Goal: Use online tool/utility: Utilize a website feature to perform a specific function

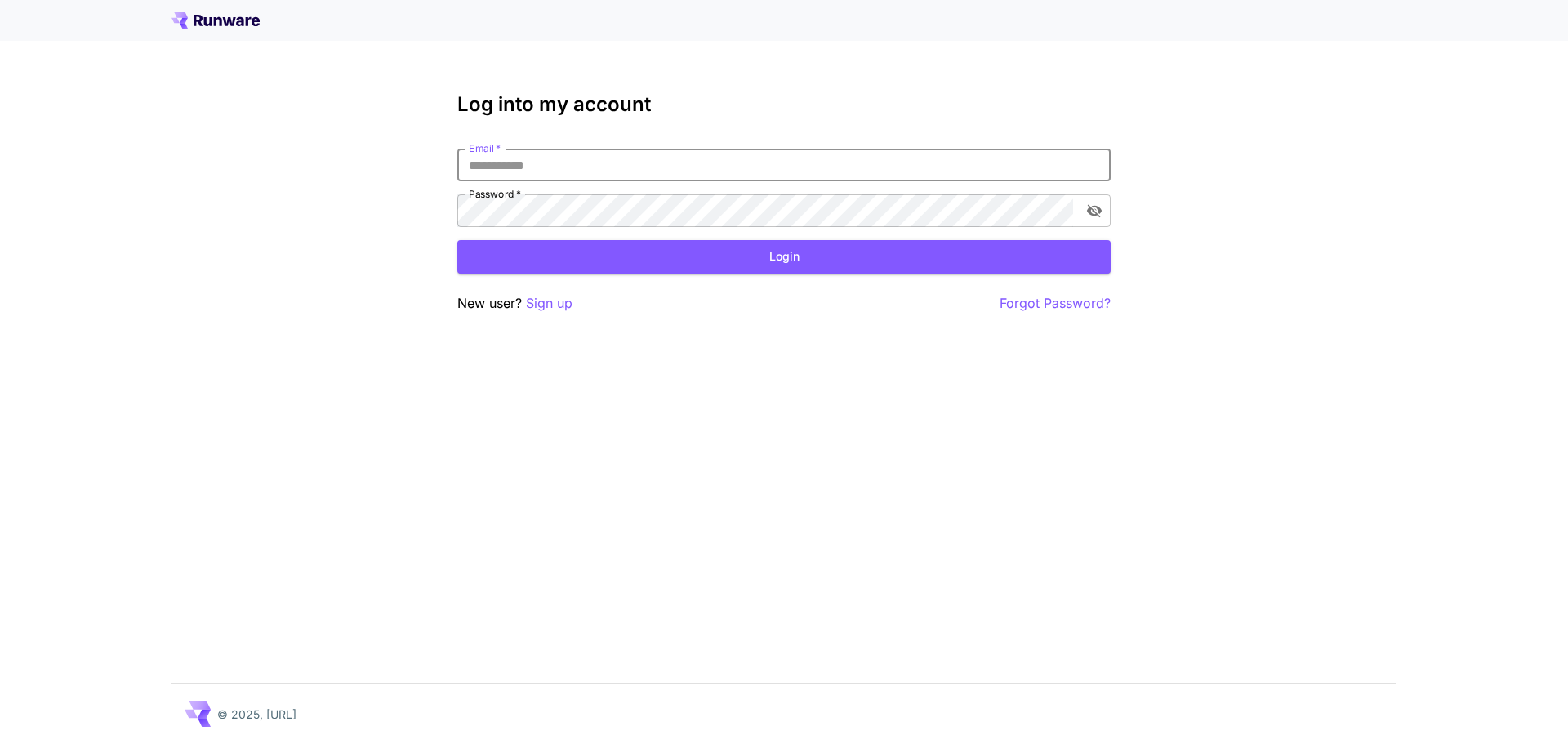
click at [562, 164] on input "Email   *" at bounding box center [784, 165] width 653 height 33
type input "**********"
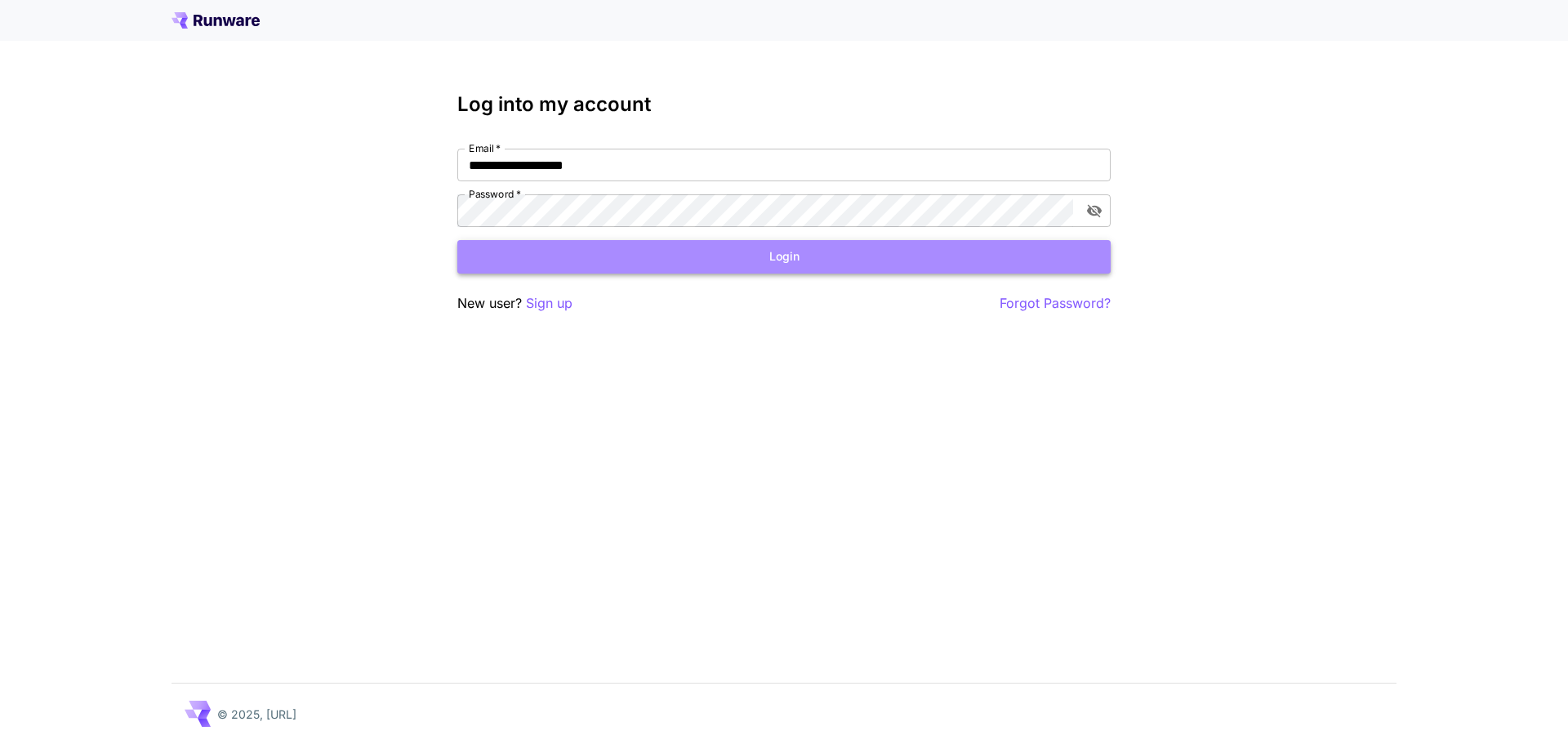
click at [734, 265] on button "Login" at bounding box center [784, 256] width 653 height 34
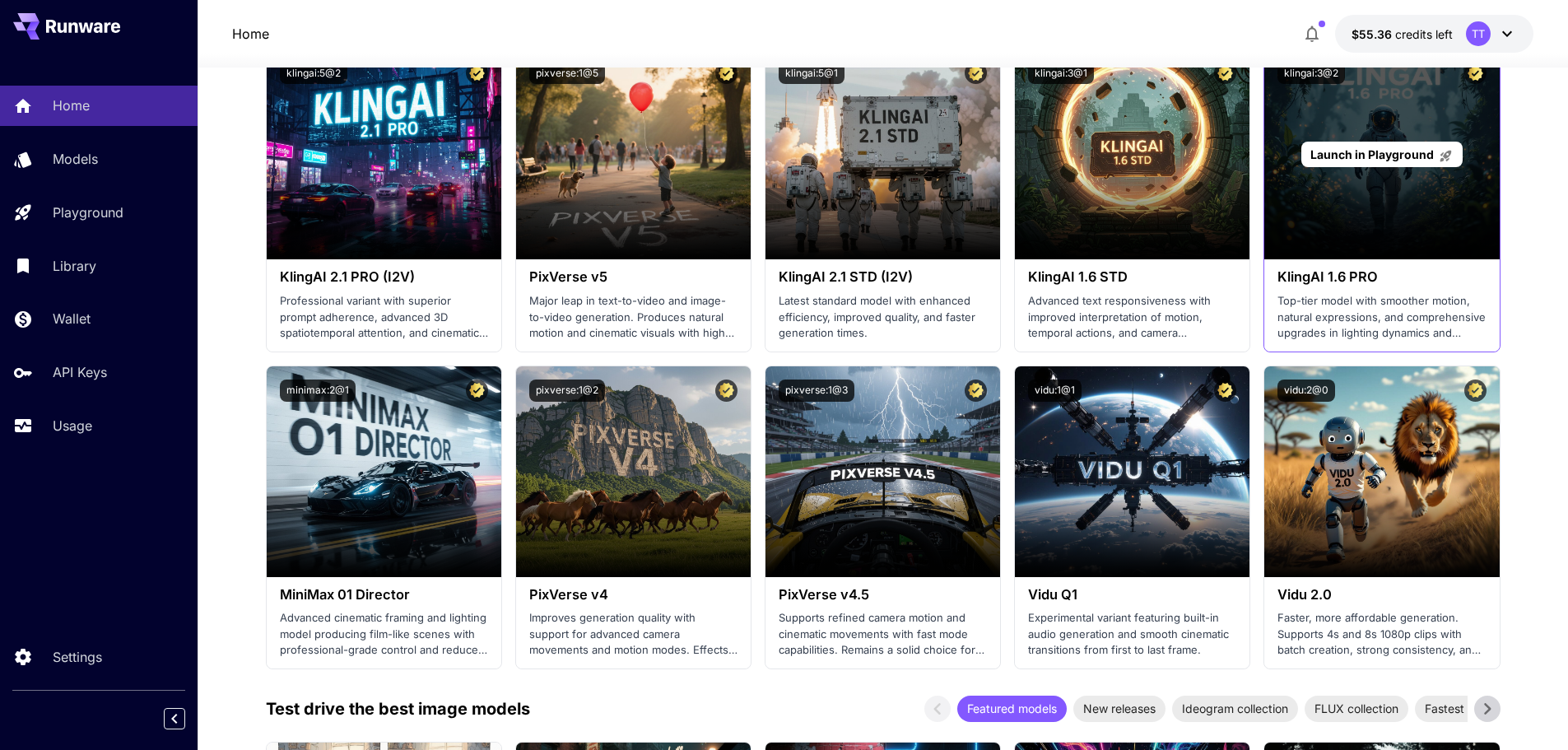
scroll to position [1069, 0]
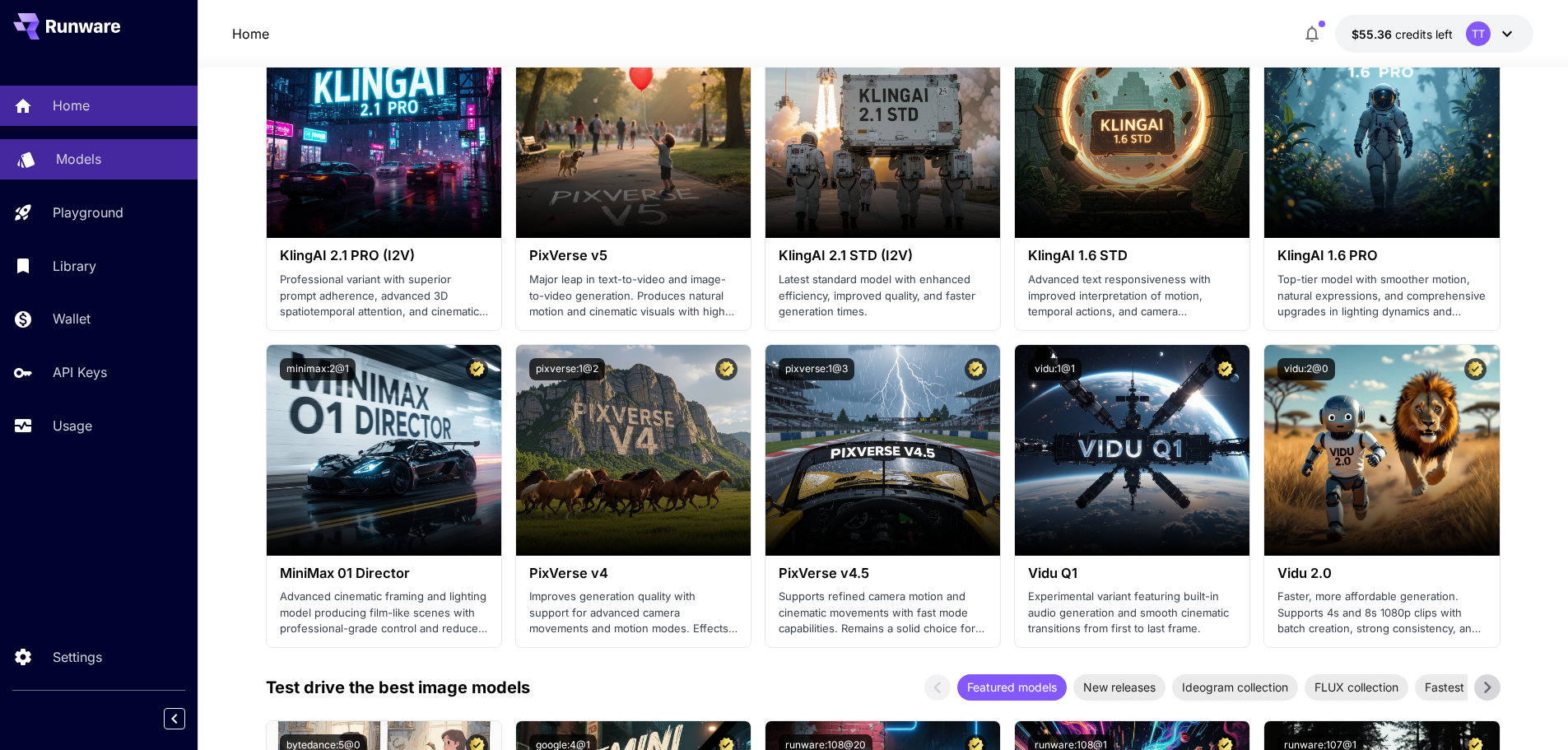
click at [129, 154] on div "Models" at bounding box center [120, 159] width 129 height 19
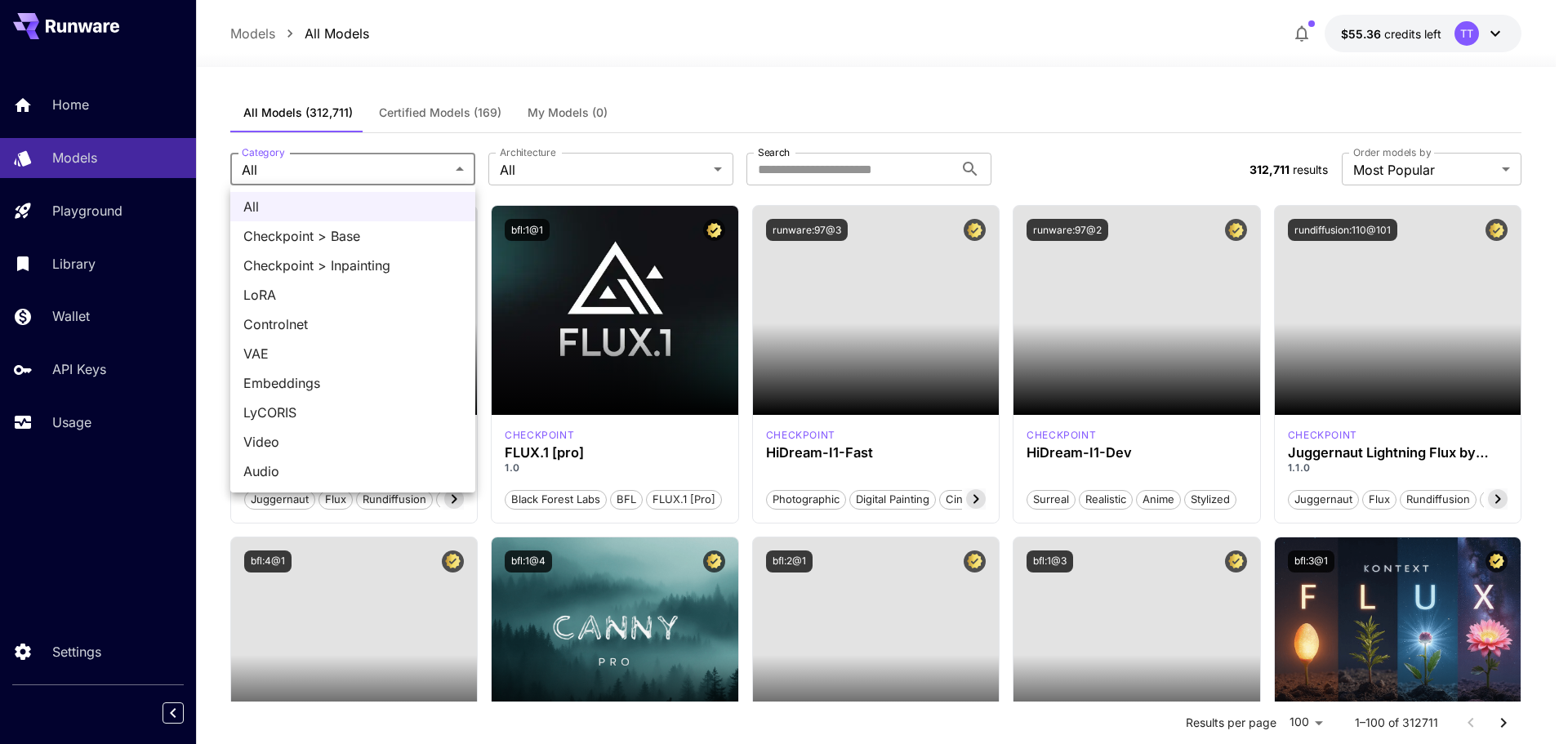
click at [596, 161] on div at bounding box center [784, 372] width 1568 height 744
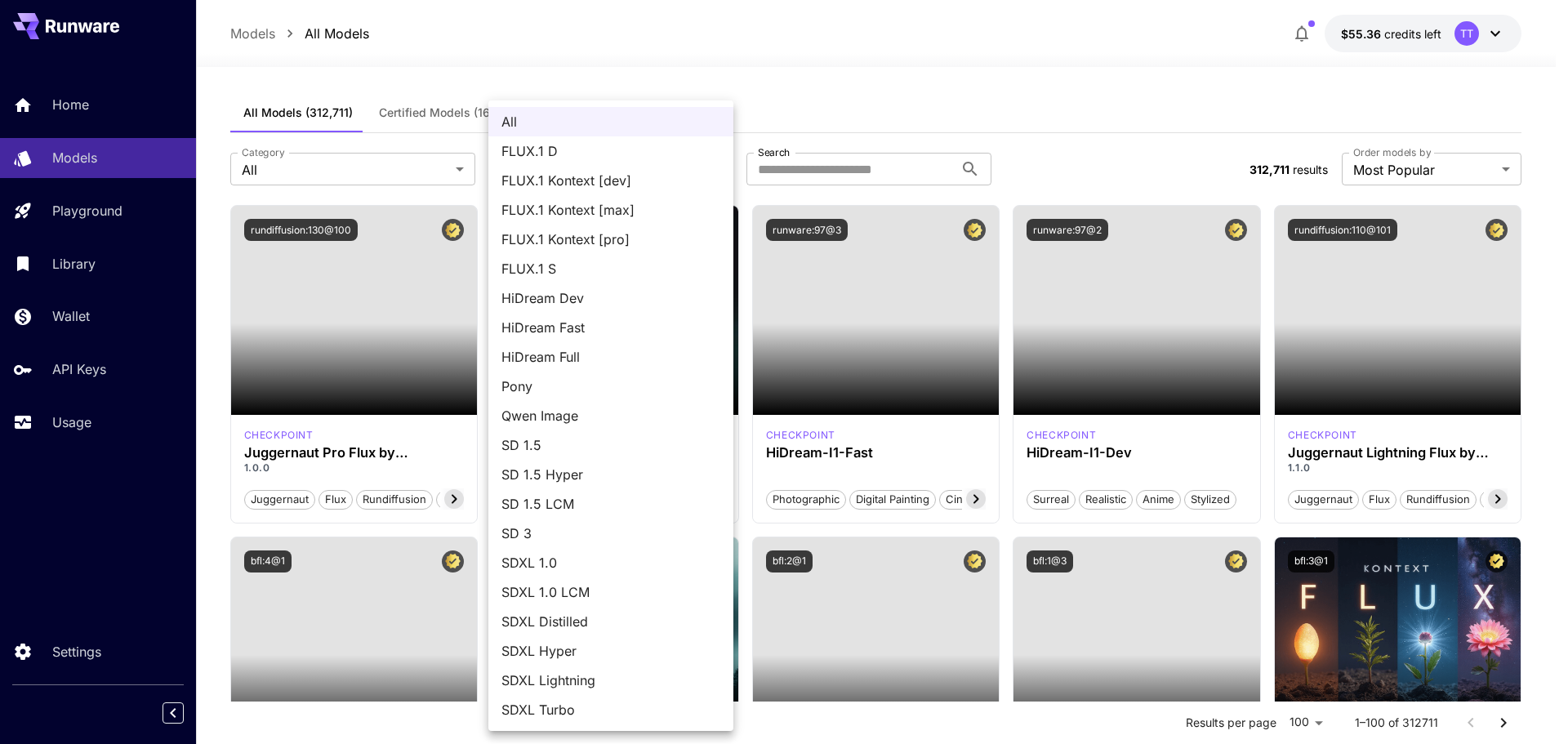
click at [871, 115] on div at bounding box center [784, 372] width 1568 height 744
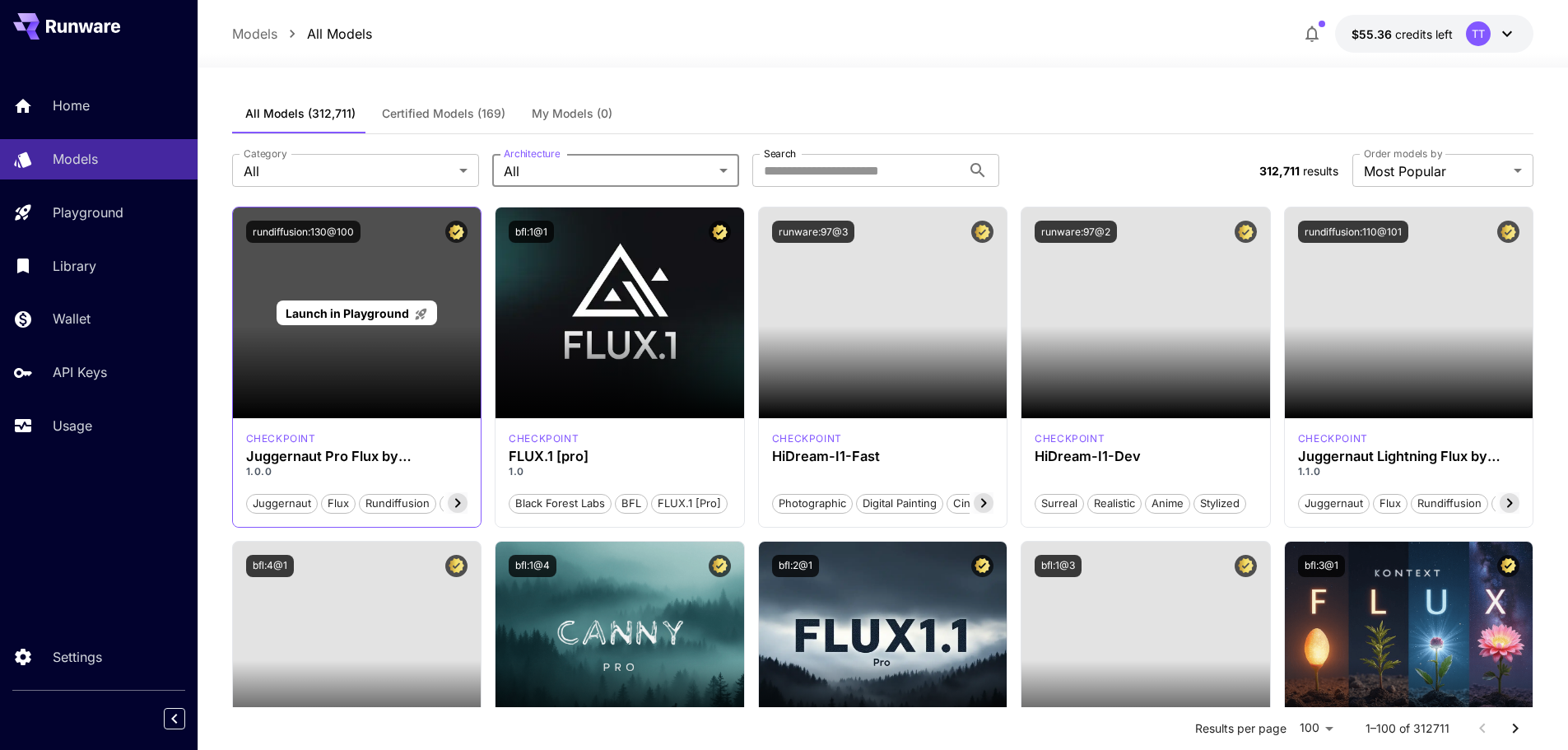
click at [378, 376] on div "Launch in Playground" at bounding box center [357, 313] width 249 height 211
click at [385, 311] on span "Launch in Playground" at bounding box center [347, 313] width 124 height 14
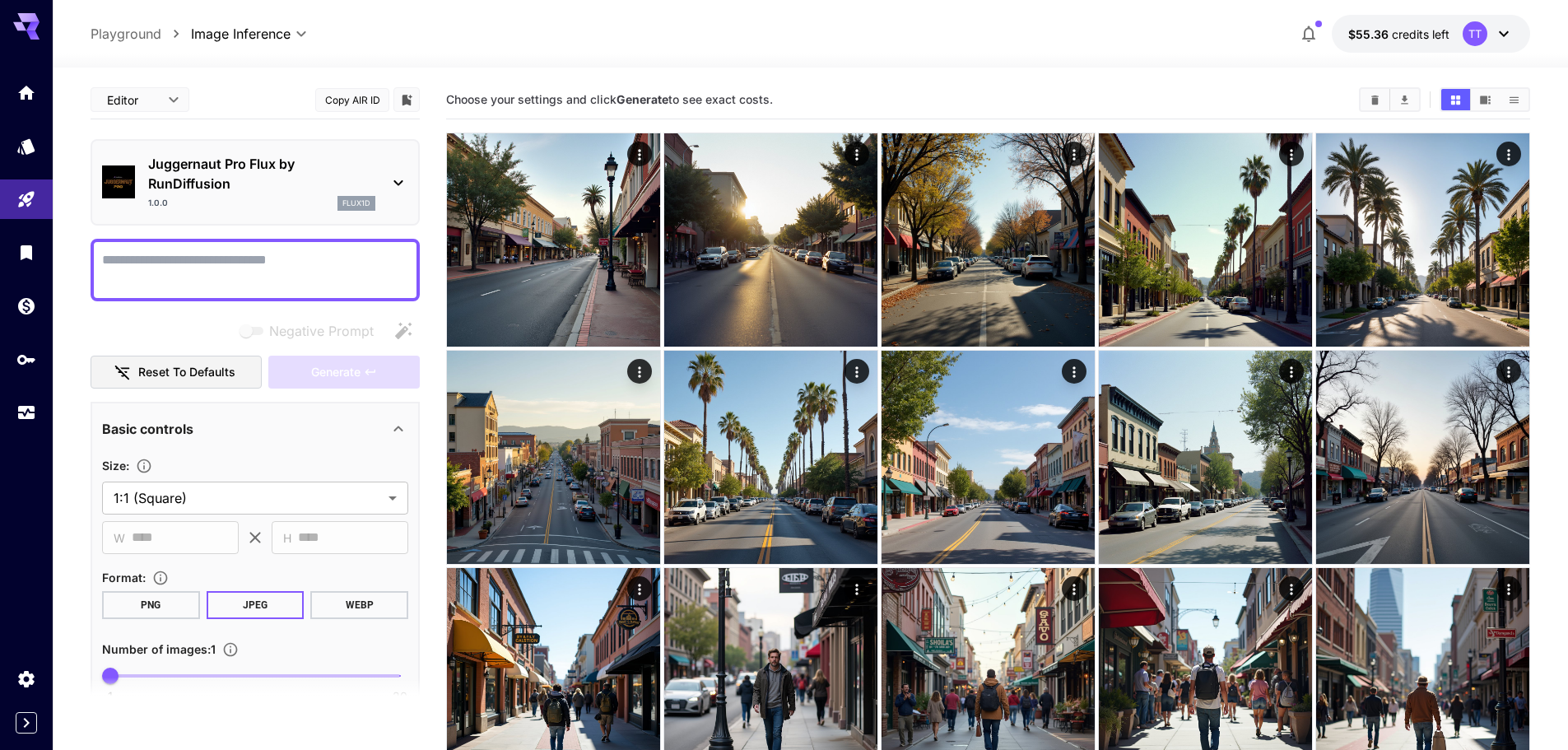
click at [279, 265] on textarea "Negative Prompt" at bounding box center [255, 270] width 306 height 40
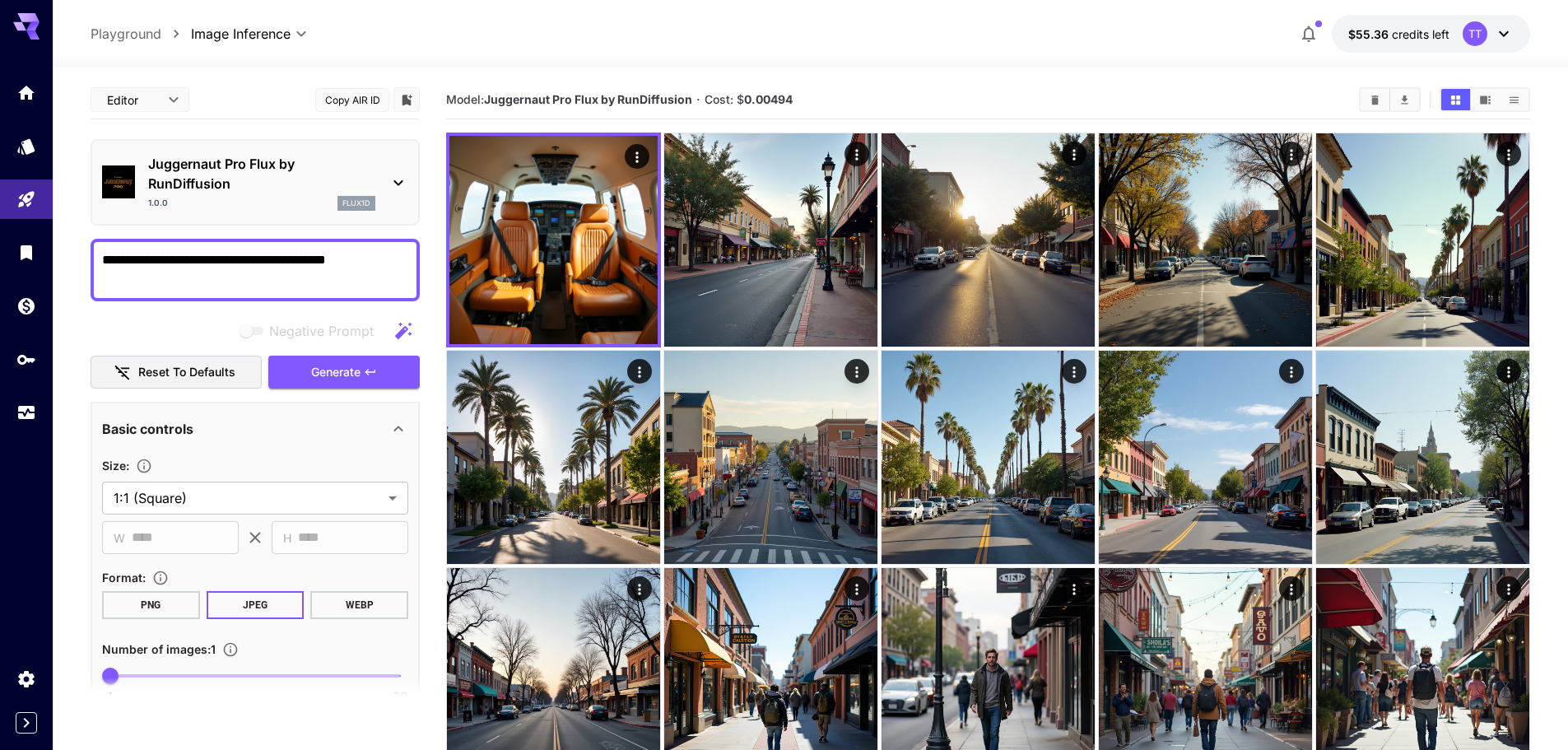
drag, startPoint x: 340, startPoint y: 264, endPoint x: 86, endPoint y: 257, distance: 254.1
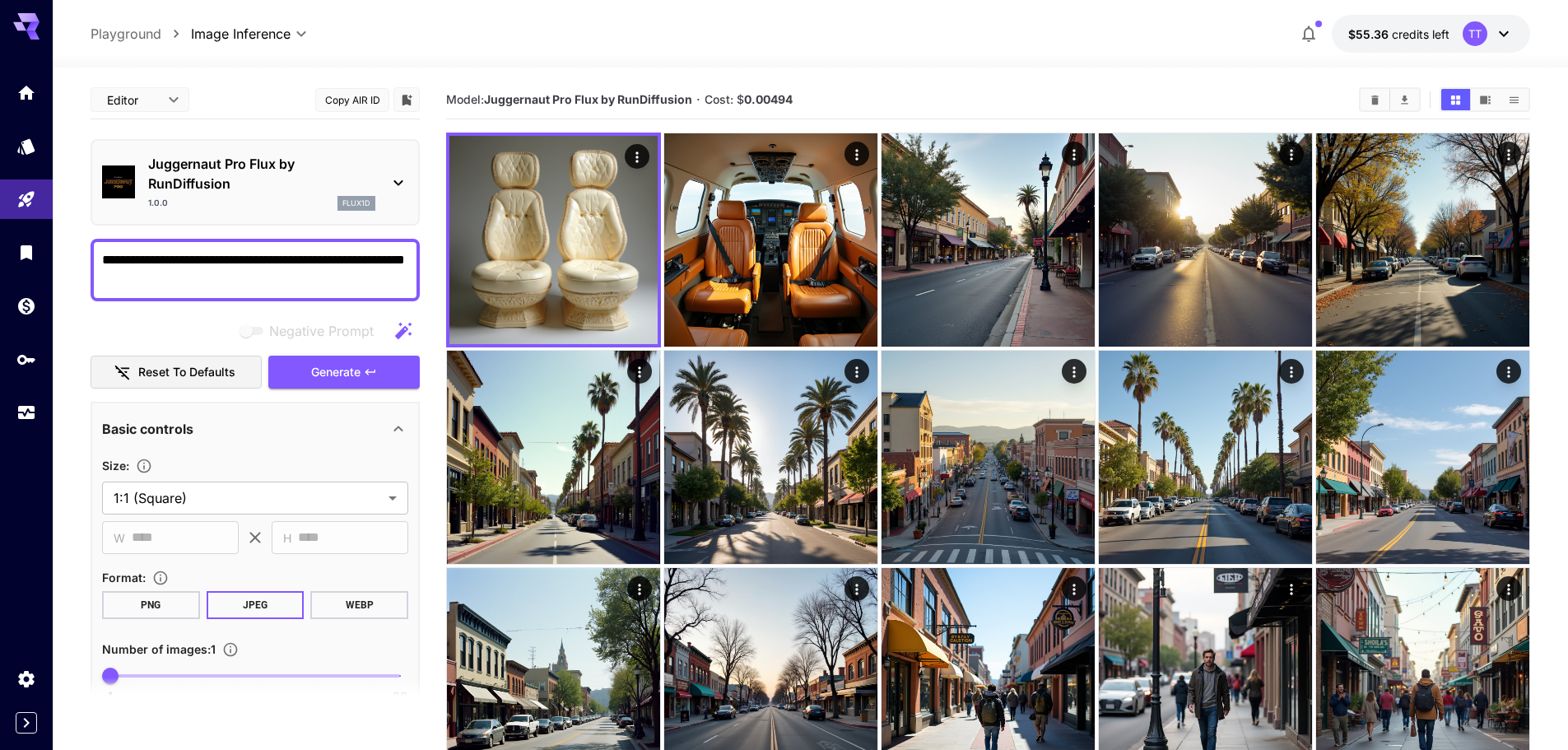
drag, startPoint x: 157, startPoint y: 281, endPoint x: 109, endPoint y: 255, distance: 54.6
click at [109, 255] on textarea "**********" at bounding box center [255, 270] width 306 height 40
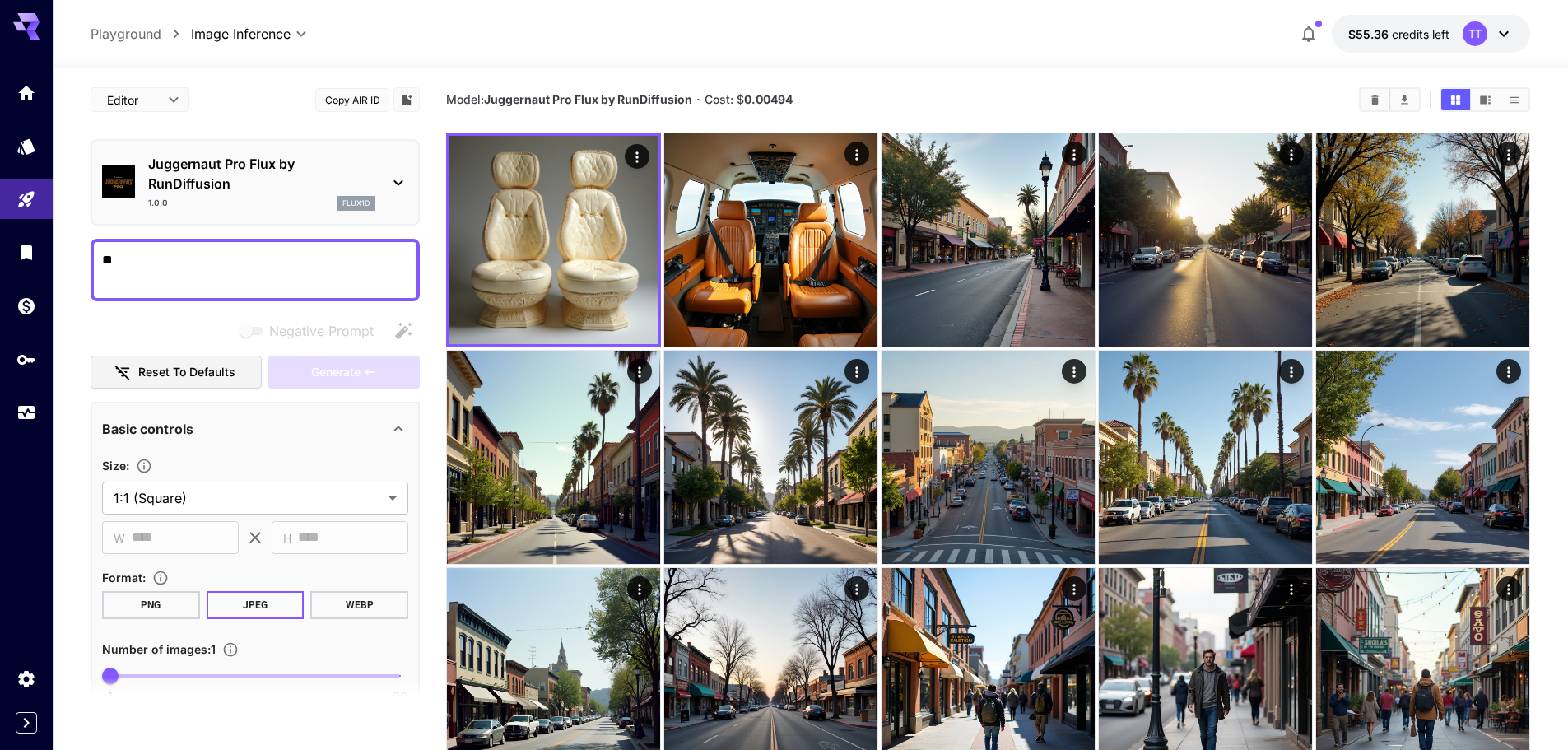
type textarea "*"
drag, startPoint x: 109, startPoint y: 255, endPoint x: 304, endPoint y: 255, distance: 195.0
click at [302, 255] on textarea "**********" at bounding box center [255, 270] width 306 height 40
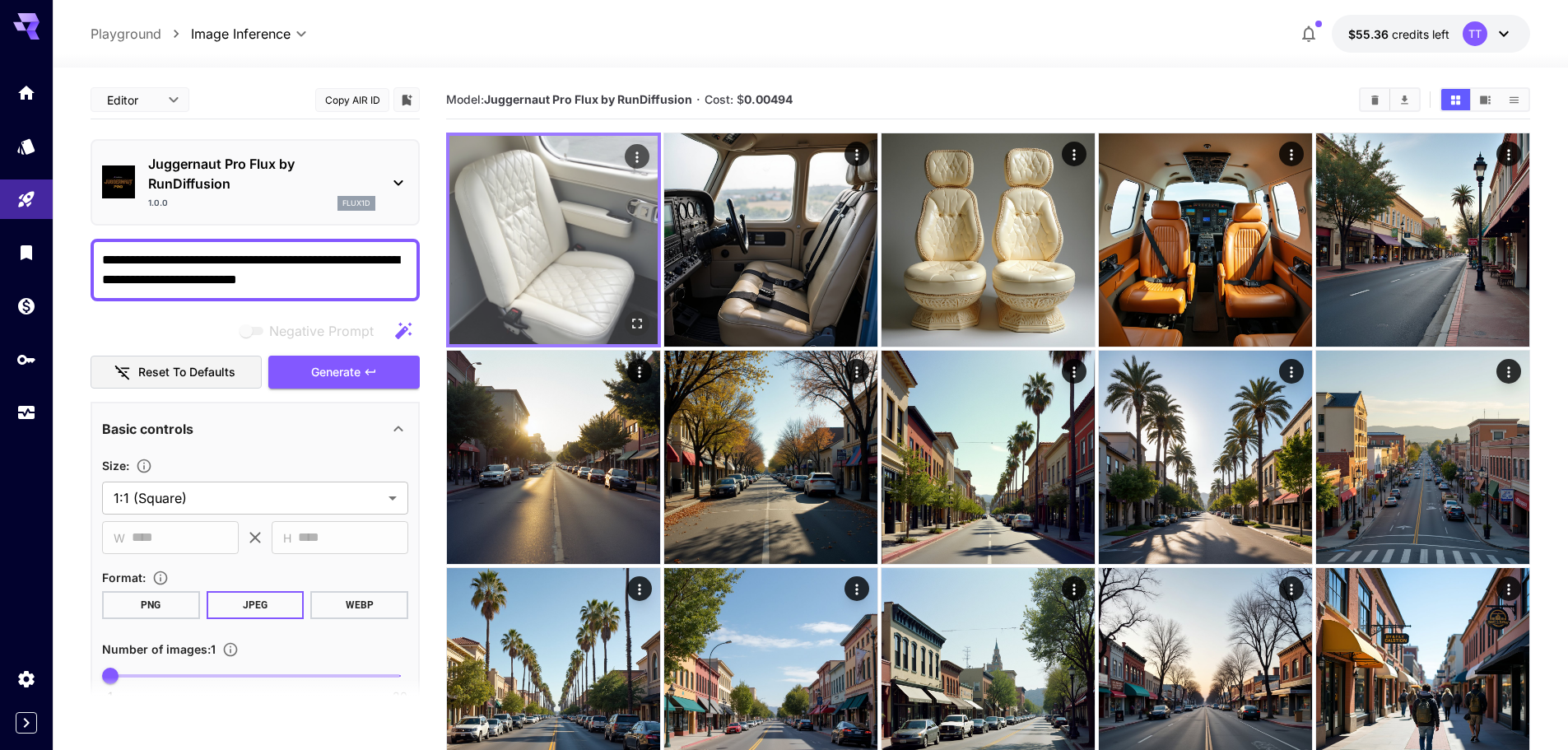
type textarea "**********"
click at [602, 251] on img at bounding box center [553, 239] width 208 height 208
click at [558, 278] on img at bounding box center [553, 239] width 208 height 208
click at [640, 320] on icon "Open in fullscreen" at bounding box center [637, 323] width 16 height 16
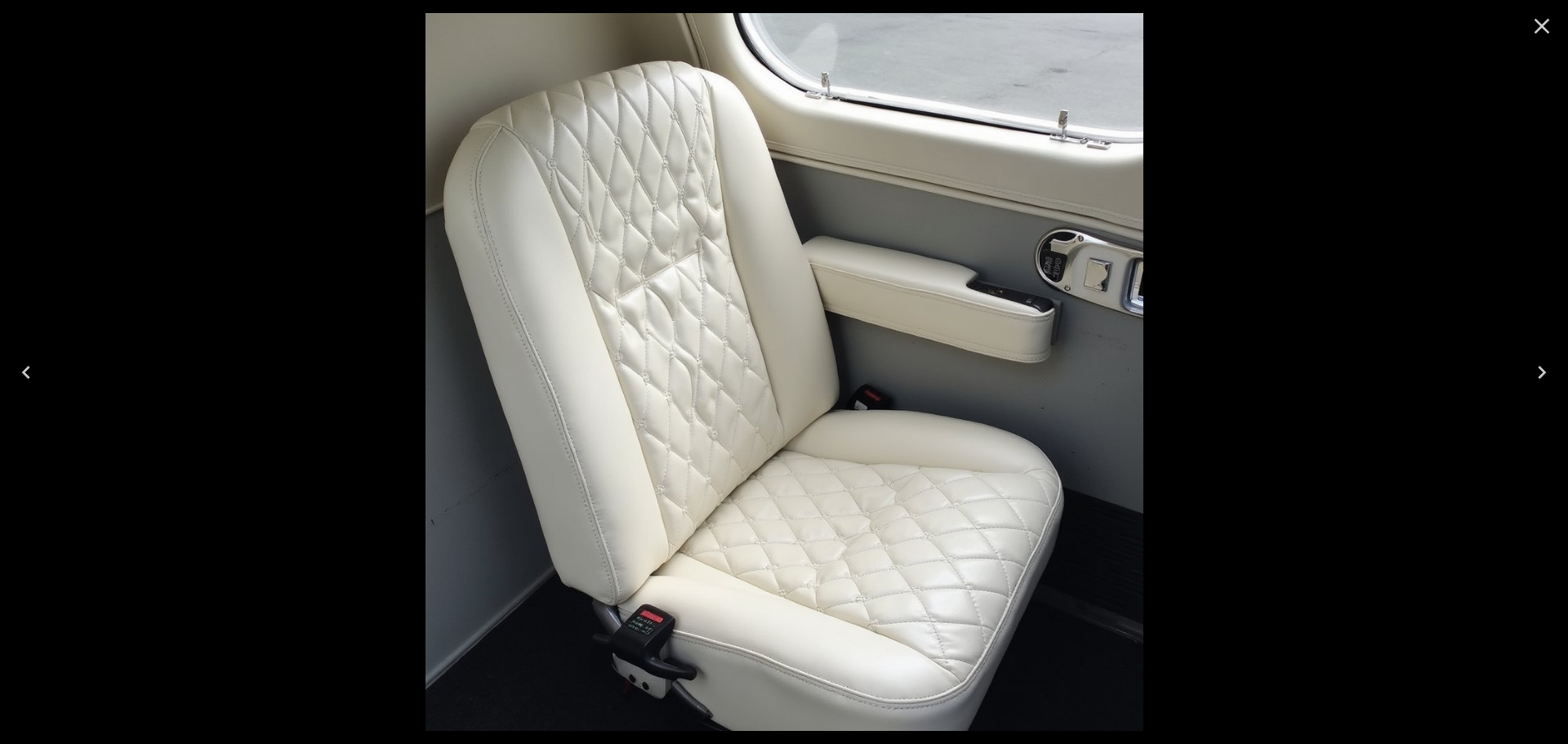
click at [1547, 33] on icon "Close" at bounding box center [1542, 27] width 15 height 15
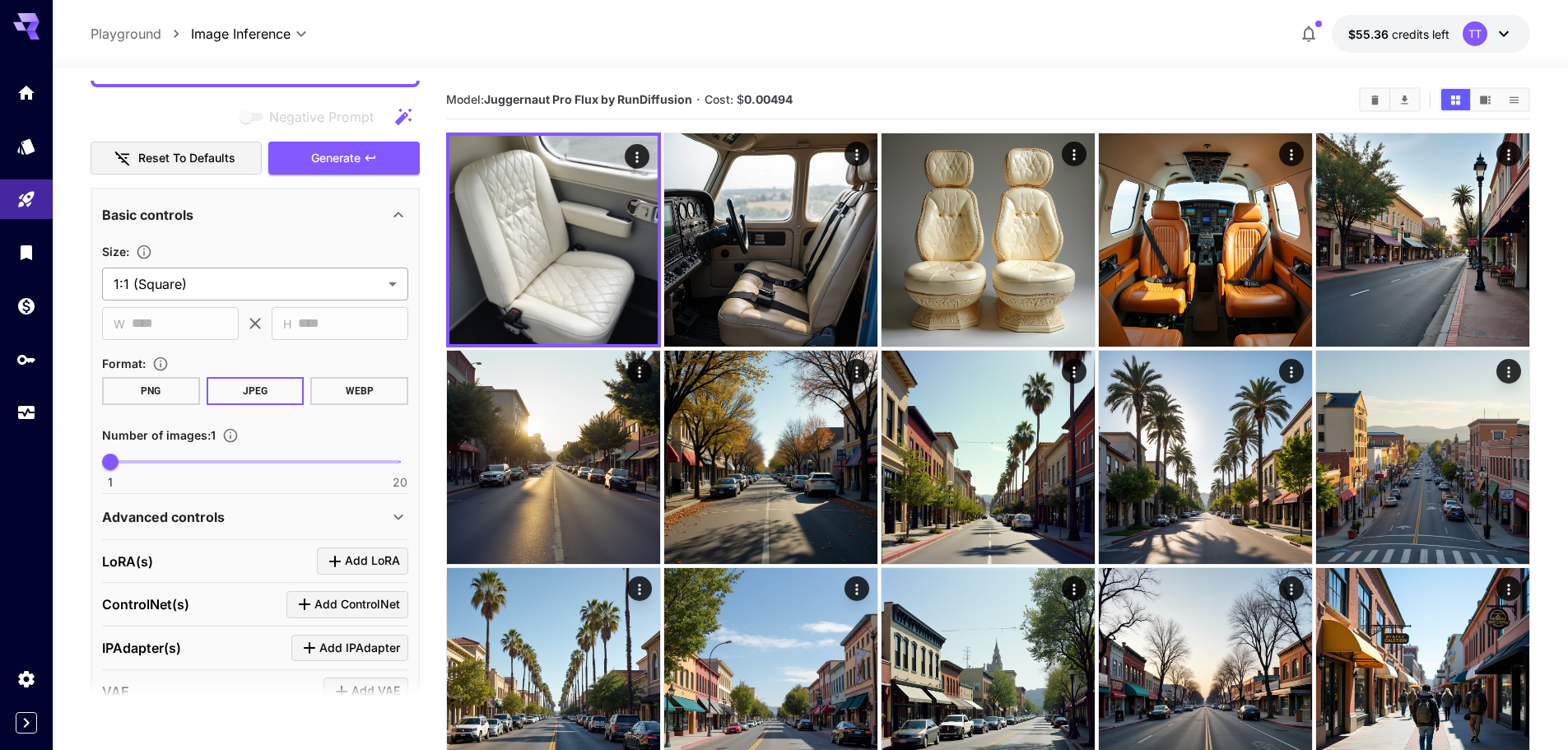
scroll to position [388, 0]
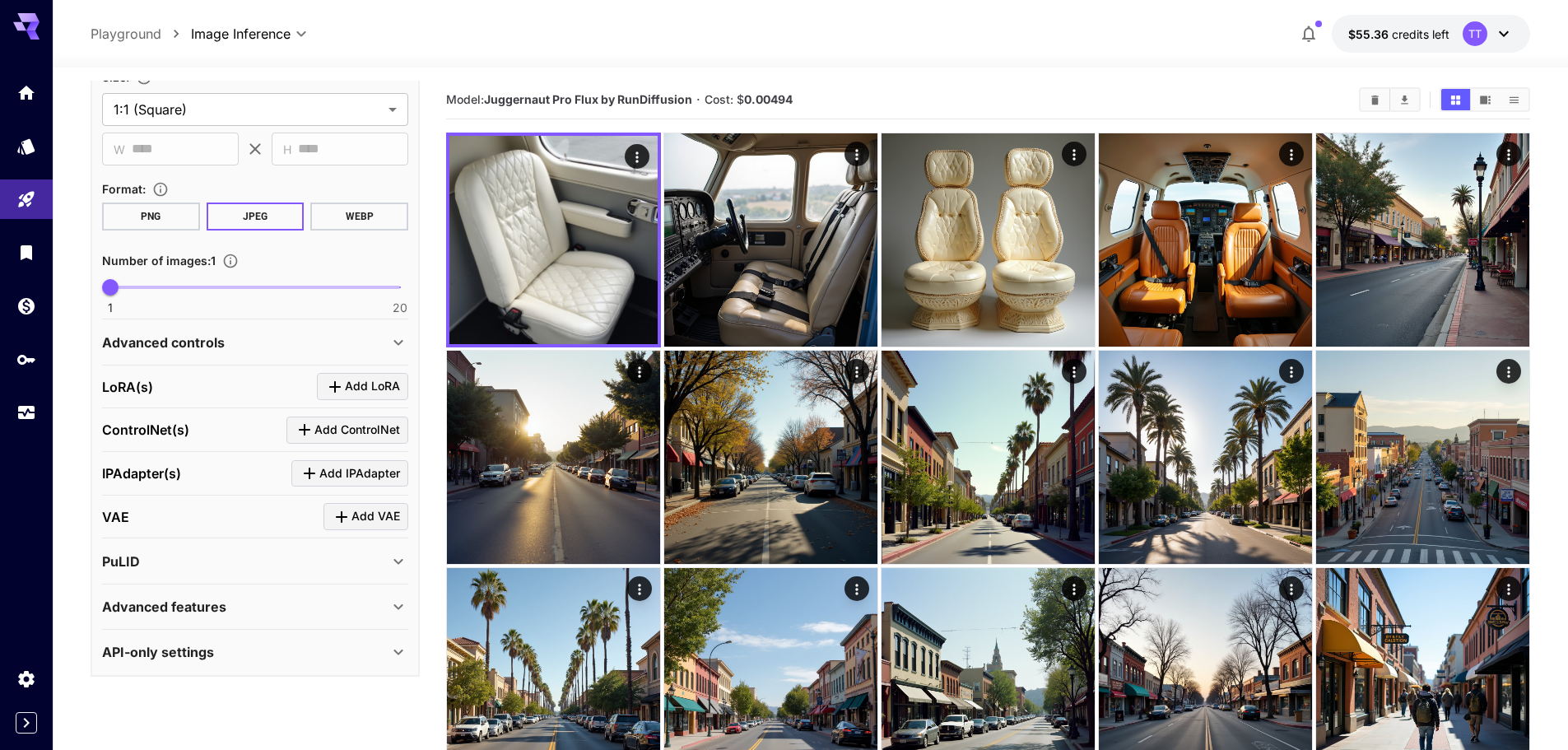
click at [265, 611] on div "Advanced features" at bounding box center [245, 607] width 286 height 19
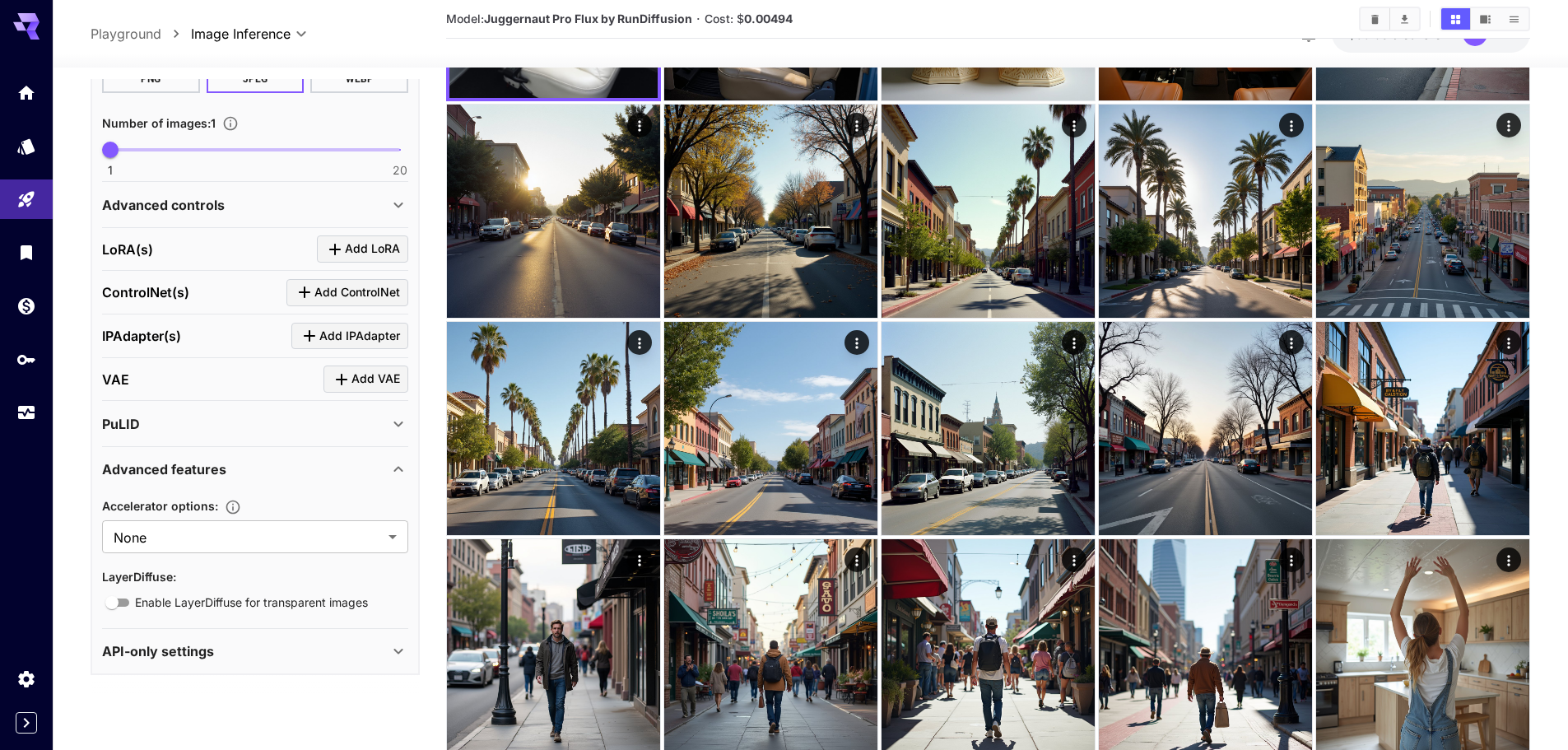
scroll to position [247, 0]
click at [267, 637] on div "API-only settings" at bounding box center [255, 650] width 306 height 40
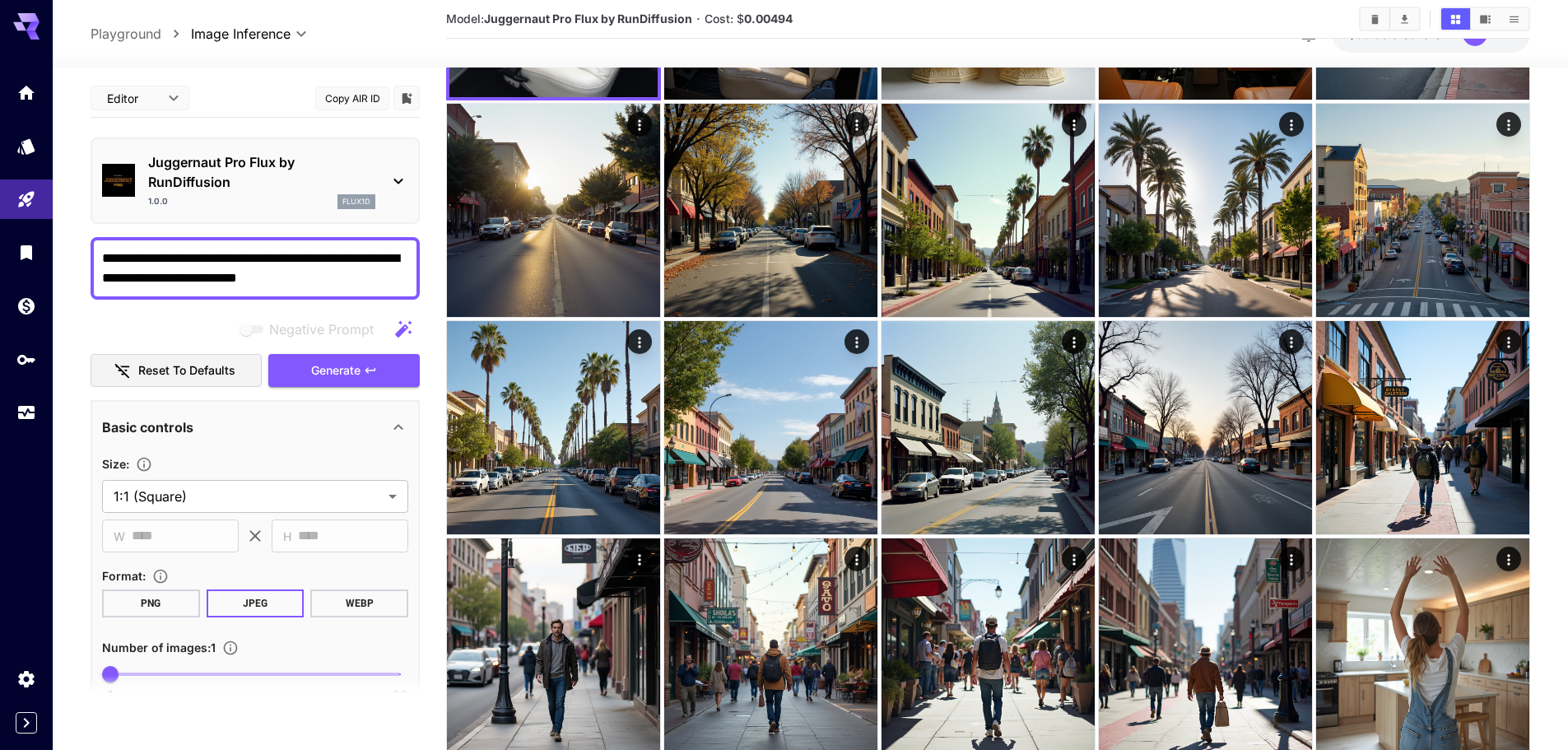
scroll to position [0, 0]
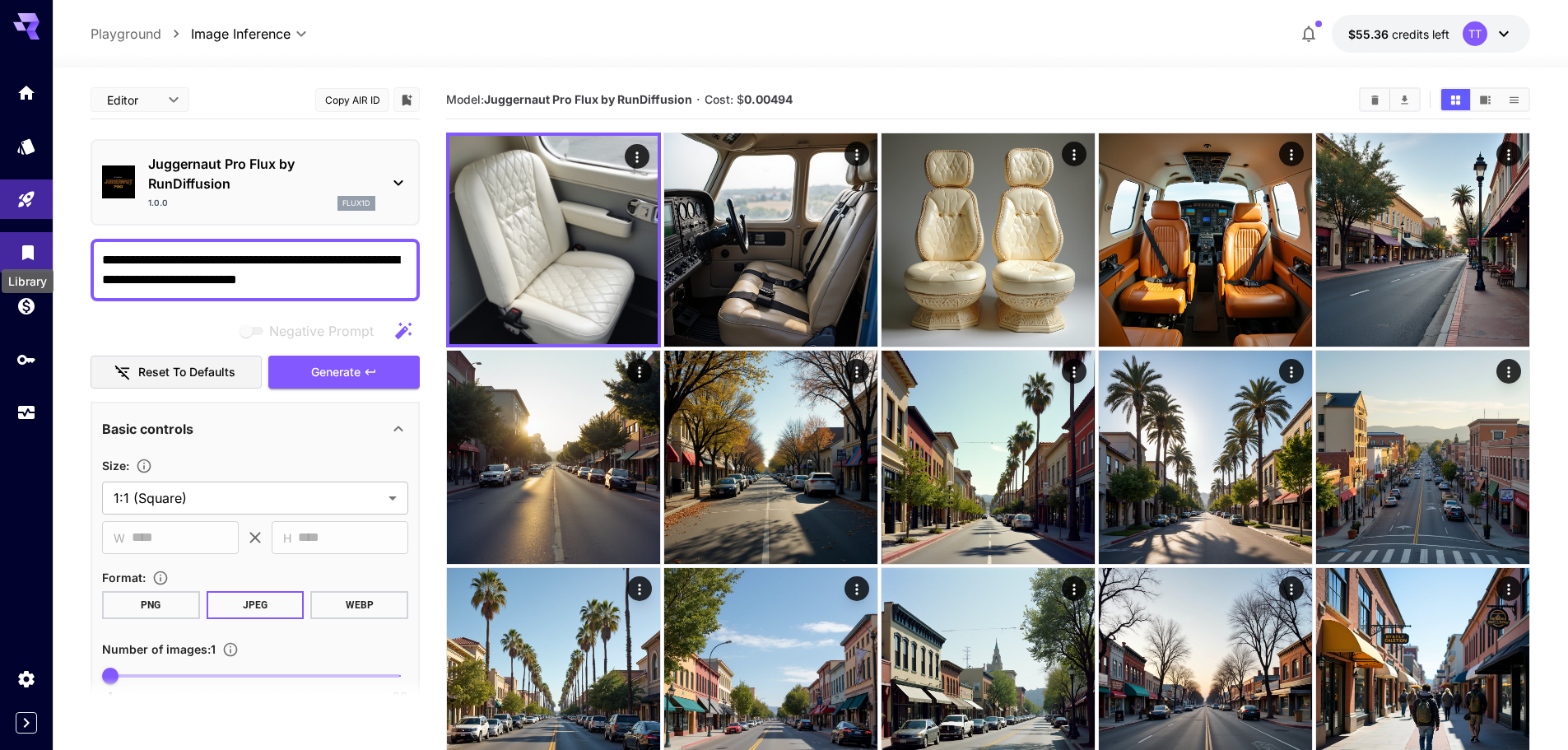
click at [20, 248] on icon "Library" at bounding box center [28, 248] width 19 height 19
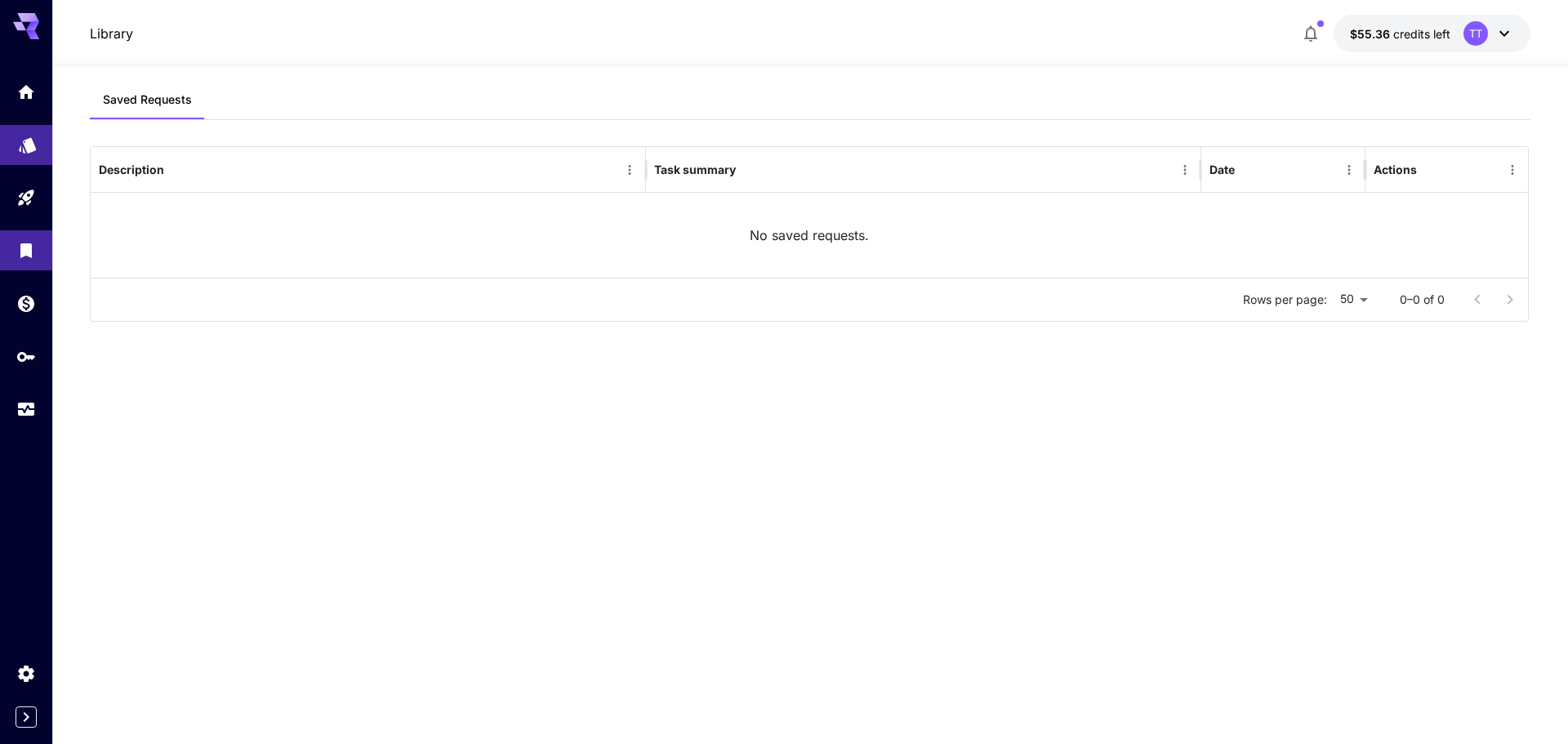
click at [37, 139] on link at bounding box center [26, 145] width 52 height 40
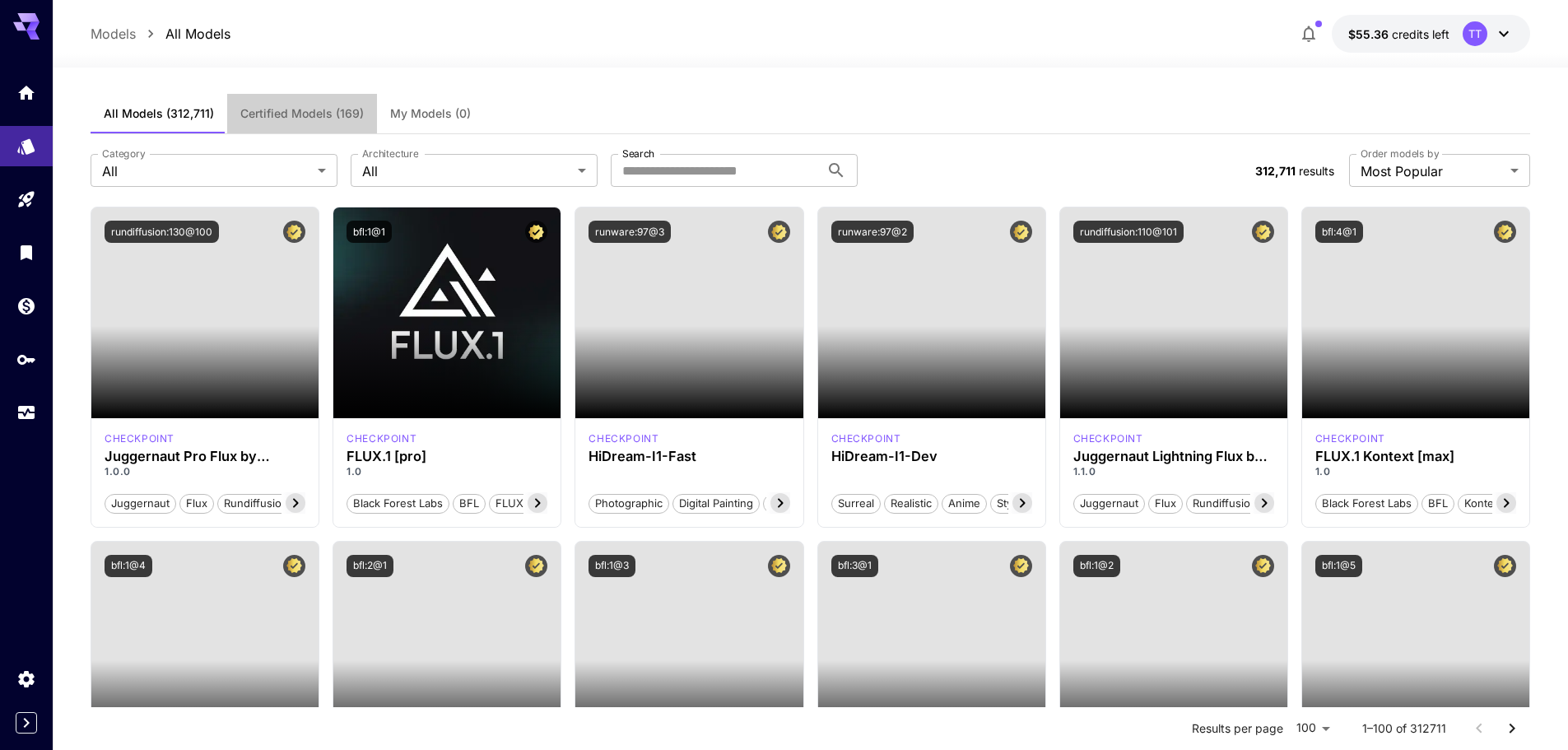
click at [317, 111] on span "Certified Models (169)" at bounding box center [302, 113] width 124 height 15
